Goal: Information Seeking & Learning: Learn about a topic

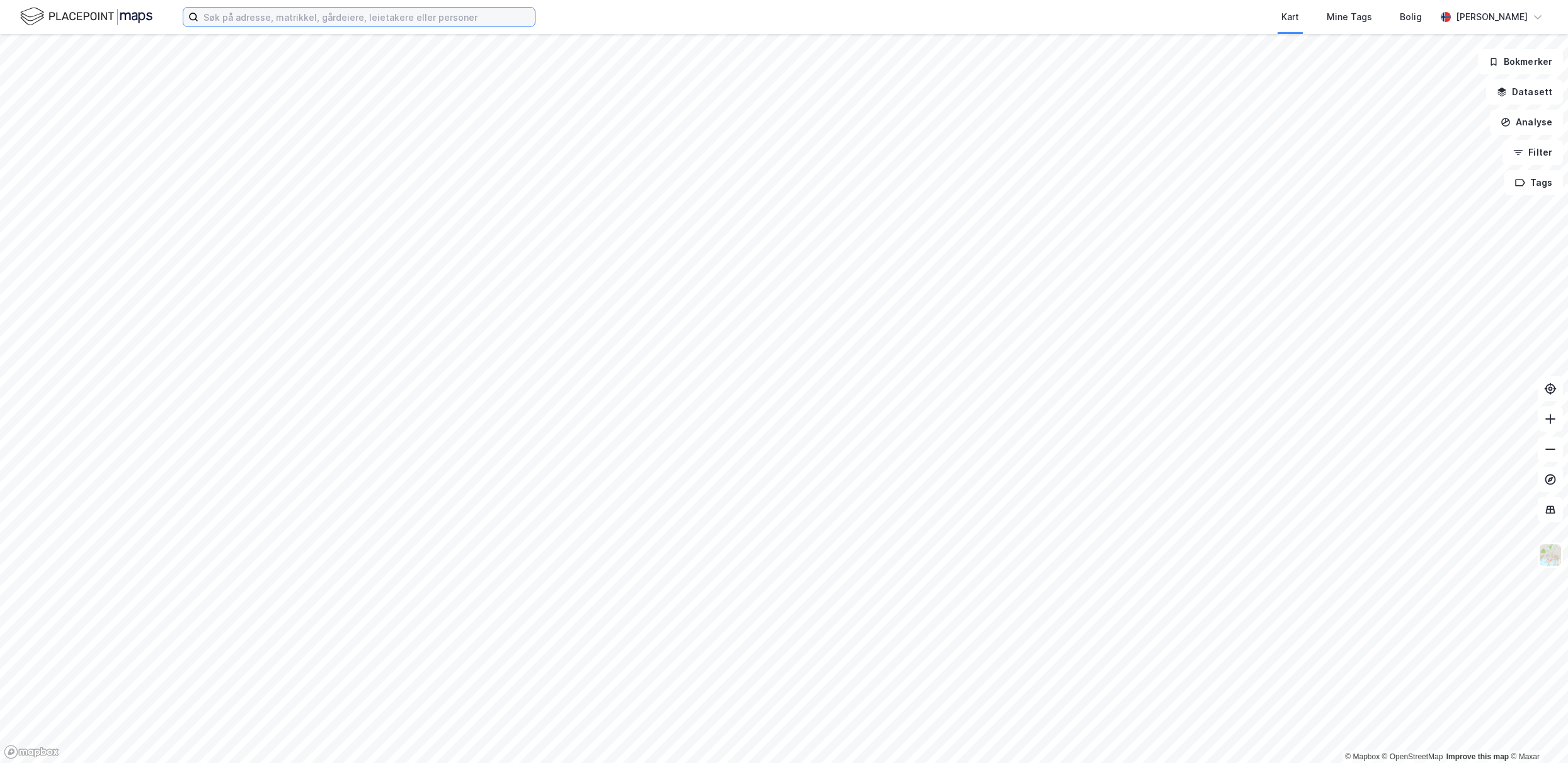
click at [239, 20] on input at bounding box center [366, 17] width 336 height 19
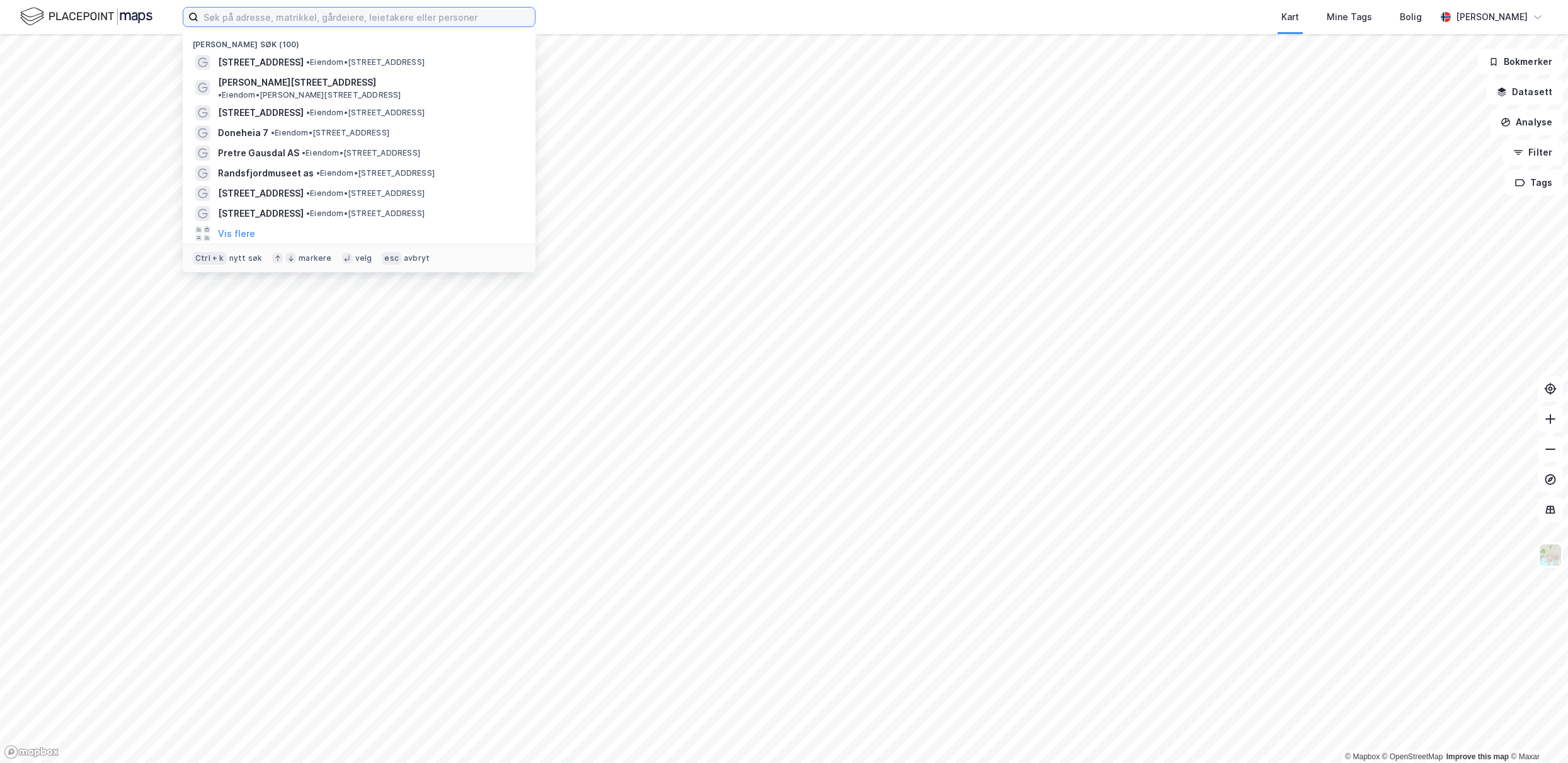
paste input "Nordlysvegen 229"
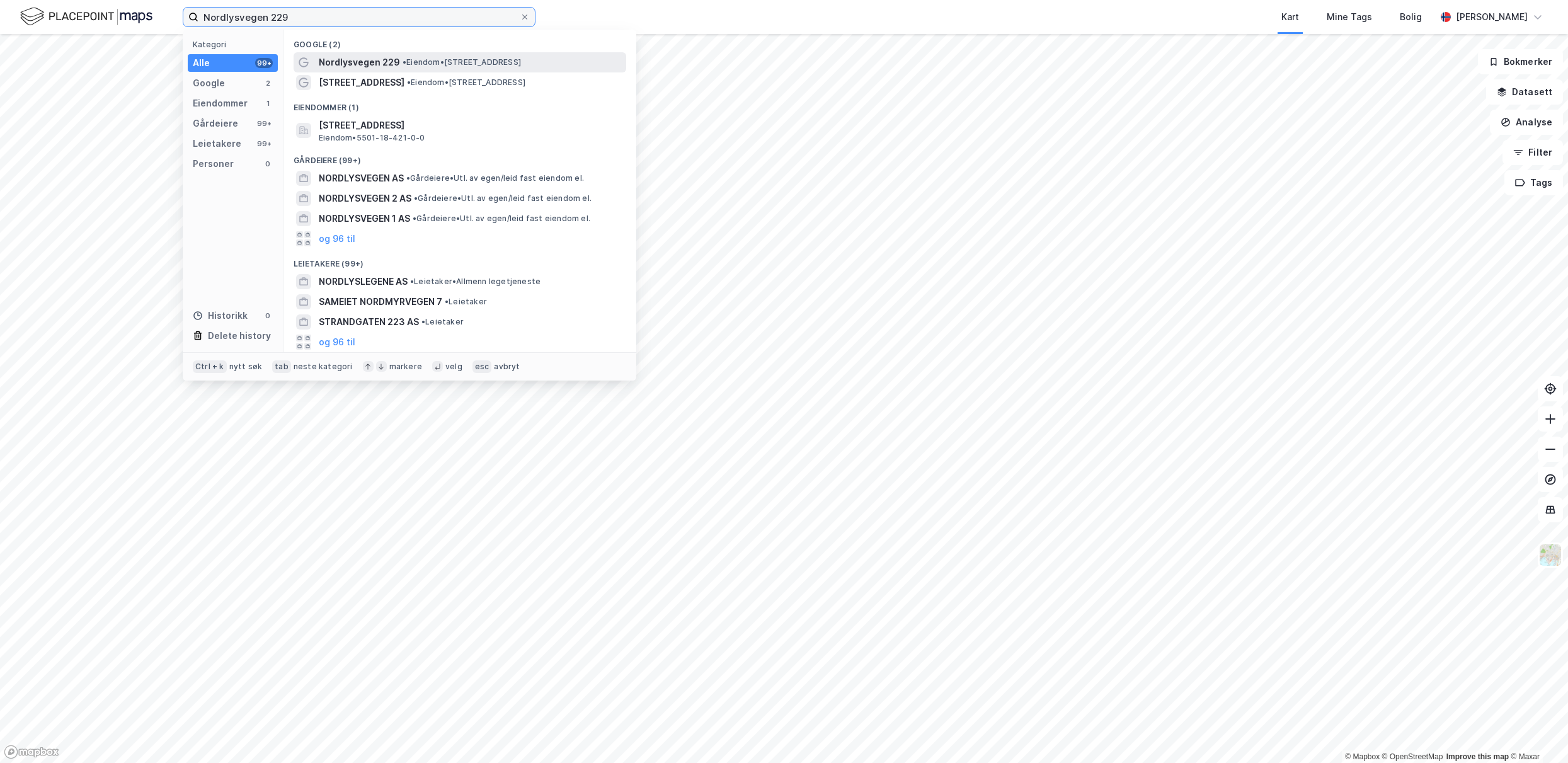
type input "Nordlysvegen 229"
click at [417, 71] on div "Nordlysvegen 229 • Eiendom • [STREET_ADDRESS]" at bounding box center [460, 62] width 333 height 20
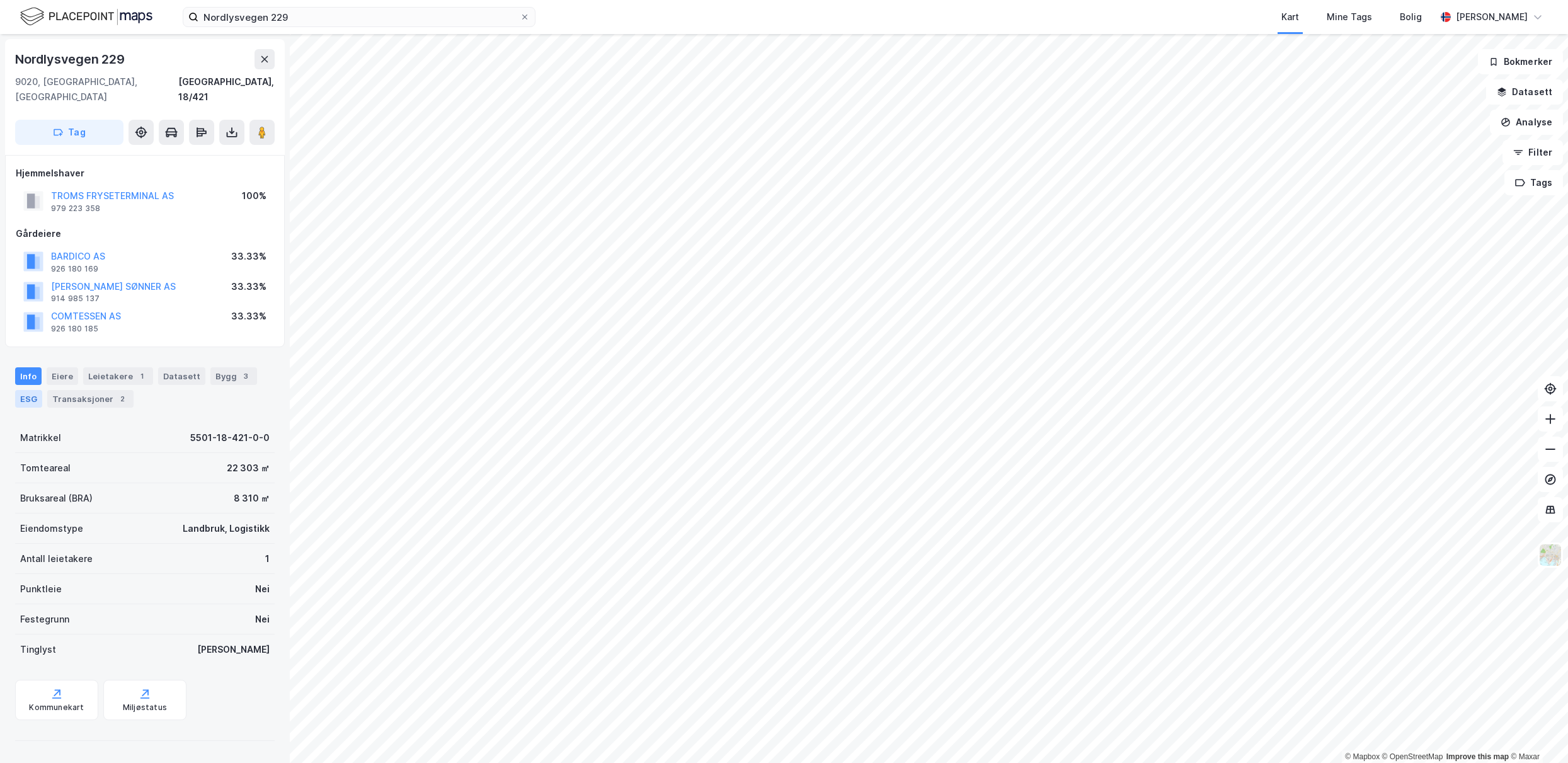
click at [18, 390] on div "ESG" at bounding box center [28, 398] width 27 height 18
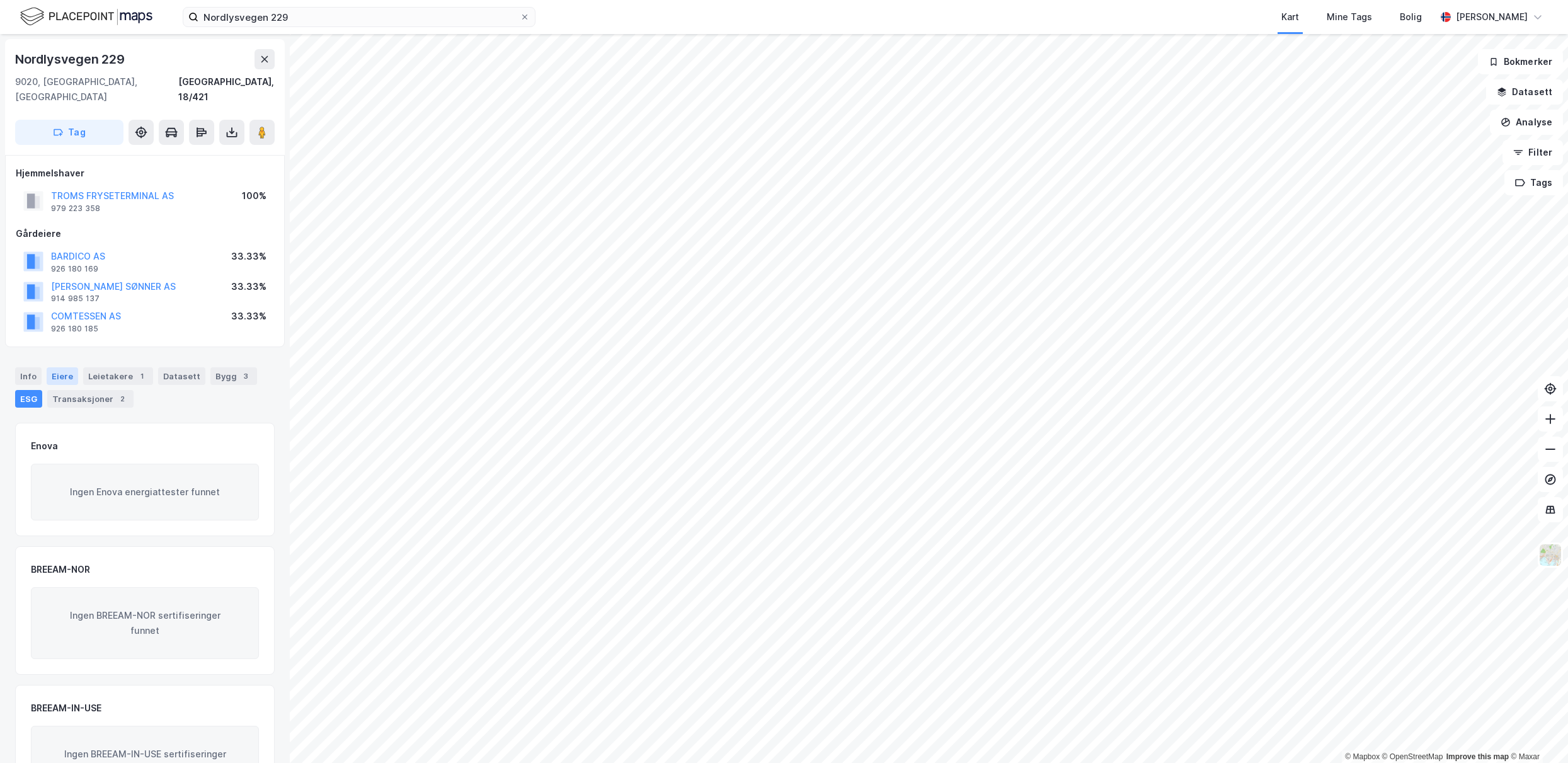
click at [61, 367] on div "Eiere" at bounding box center [62, 376] width 32 height 18
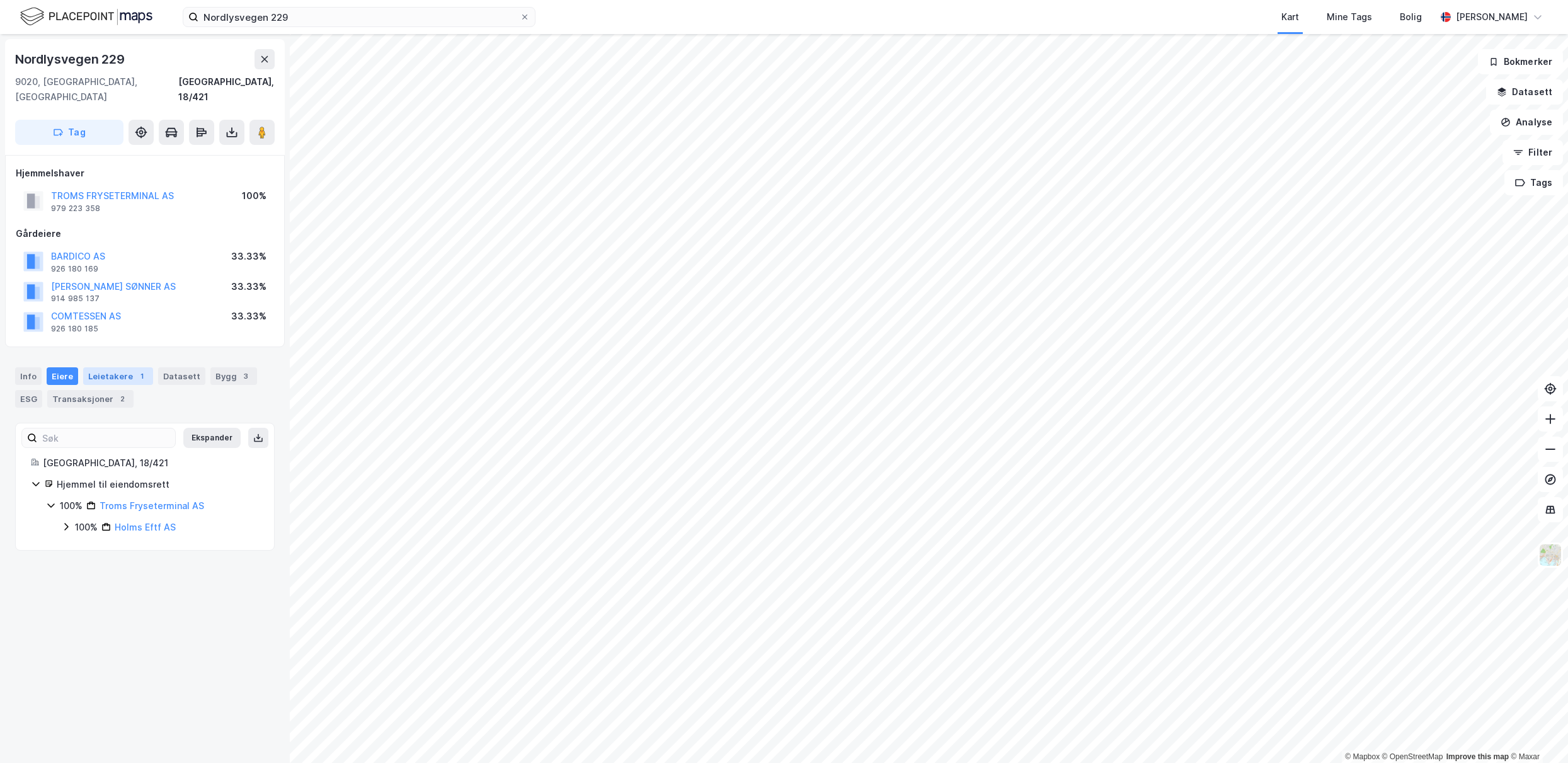
click at [114, 367] on div "Leietakere 1" at bounding box center [118, 376] width 70 height 18
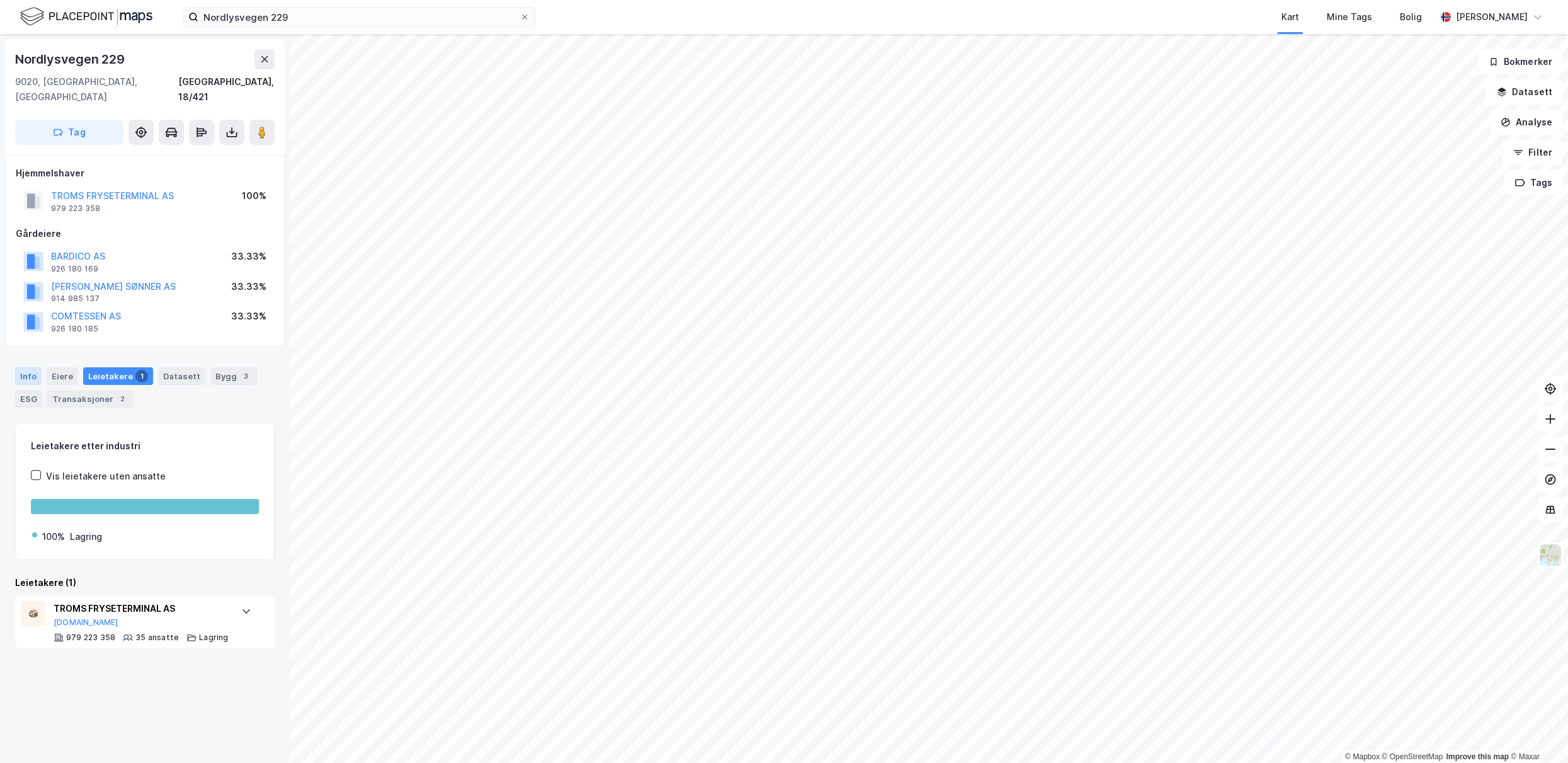
click at [32, 367] on div "Info" at bounding box center [28, 376] width 27 height 18
